Goal: Task Accomplishment & Management: Use online tool/utility

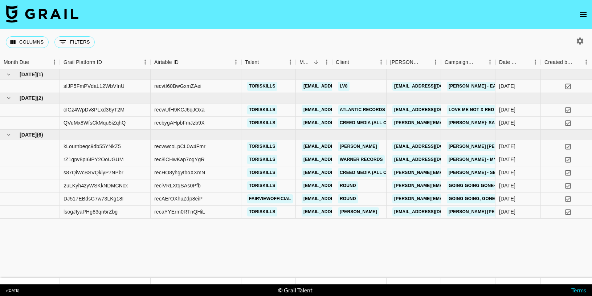
click at [586, 13] on icon "open drawer" at bounding box center [583, 14] width 9 height 9
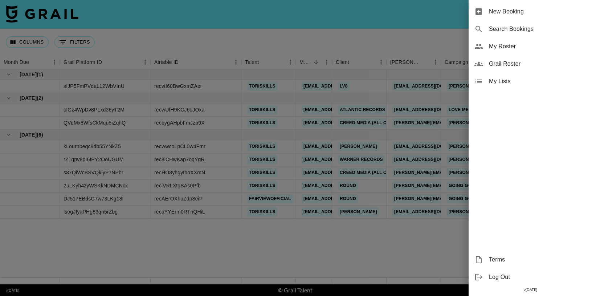
click at [583, 8] on span "New Booking" at bounding box center [537, 11] width 97 height 9
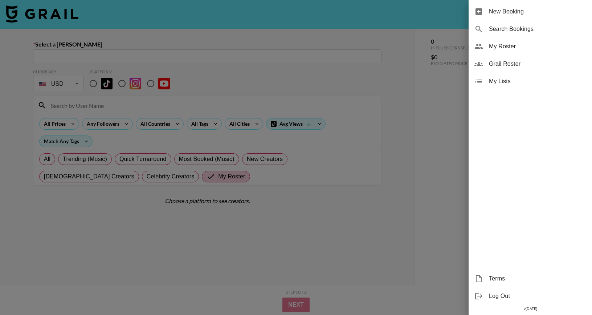
click at [378, 237] on div at bounding box center [296, 157] width 592 height 315
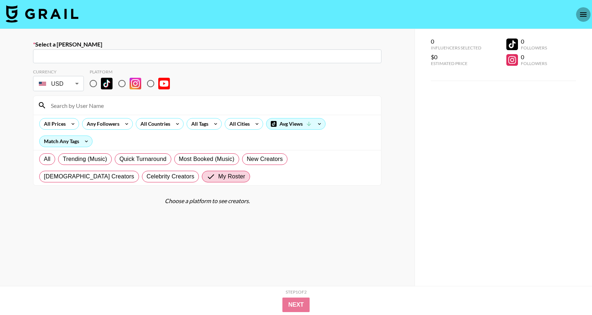
click at [586, 16] on icon "open drawer" at bounding box center [583, 14] width 7 height 4
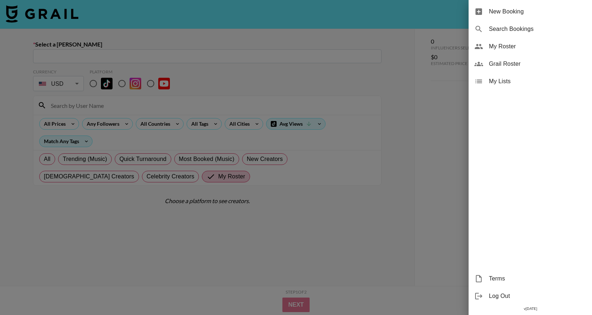
click at [478, 142] on div "New Booking Search Bookings My Roster Grail Roster My Lists Terms Log Out v 1.7…" at bounding box center [529, 157] width 123 height 315
click at [440, 138] on div at bounding box center [296, 157] width 592 height 315
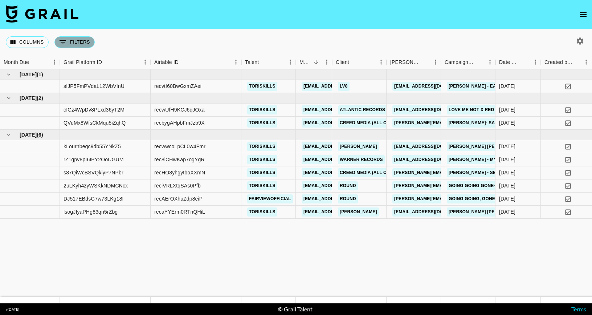
click at [76, 41] on button "0 Filters" at bounding box center [74, 42] width 40 height 12
select select "managerIds"
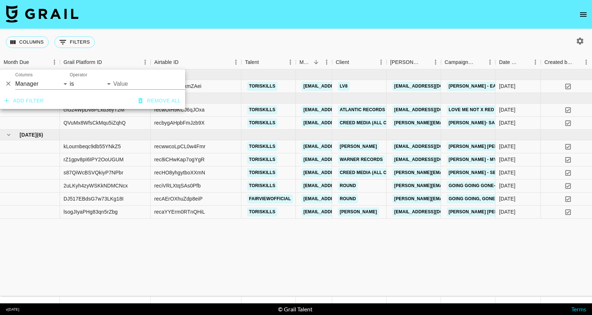
click at [182, 45] on div "Columns 0 Filters + Booking" at bounding box center [296, 42] width 592 height 26
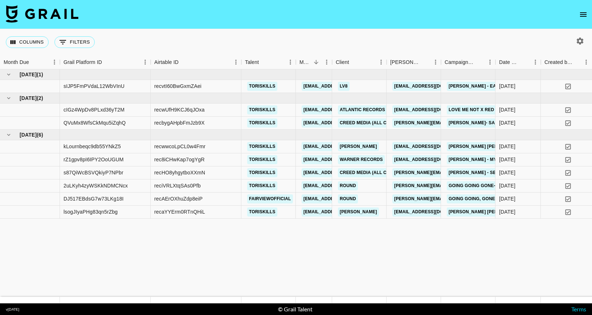
click at [579, 41] on icon "button" at bounding box center [580, 41] width 9 height 9
select select "[DATE]"
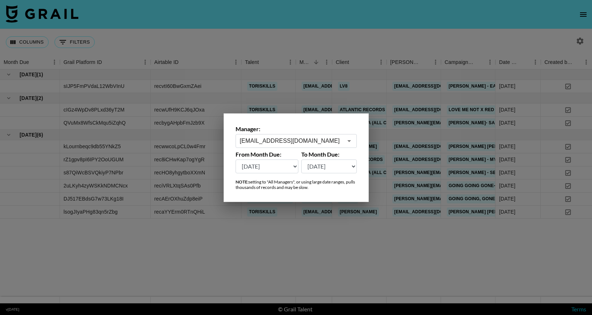
click at [497, 43] on div at bounding box center [296, 157] width 592 height 315
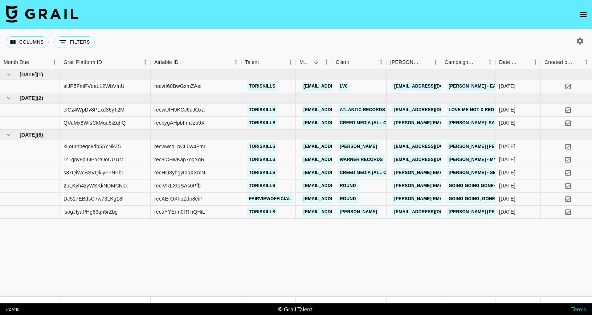
click at [578, 15] on button "open drawer" at bounding box center [583, 14] width 15 height 15
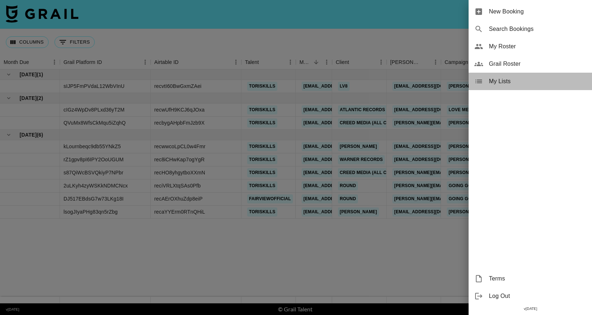
click at [482, 81] on icon at bounding box center [478, 81] width 7 height 4
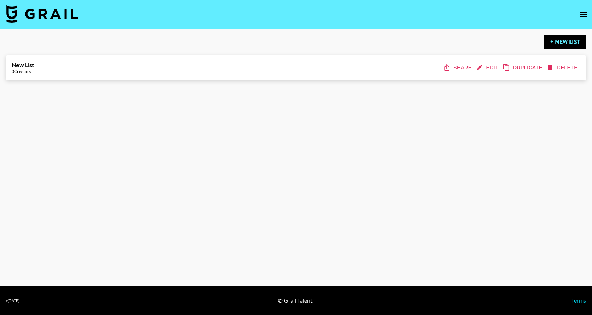
click at [363, 71] on div "New List 0 Creators Share Edit Duplicate Delete" at bounding box center [296, 67] width 569 height 13
